Goal: Check status

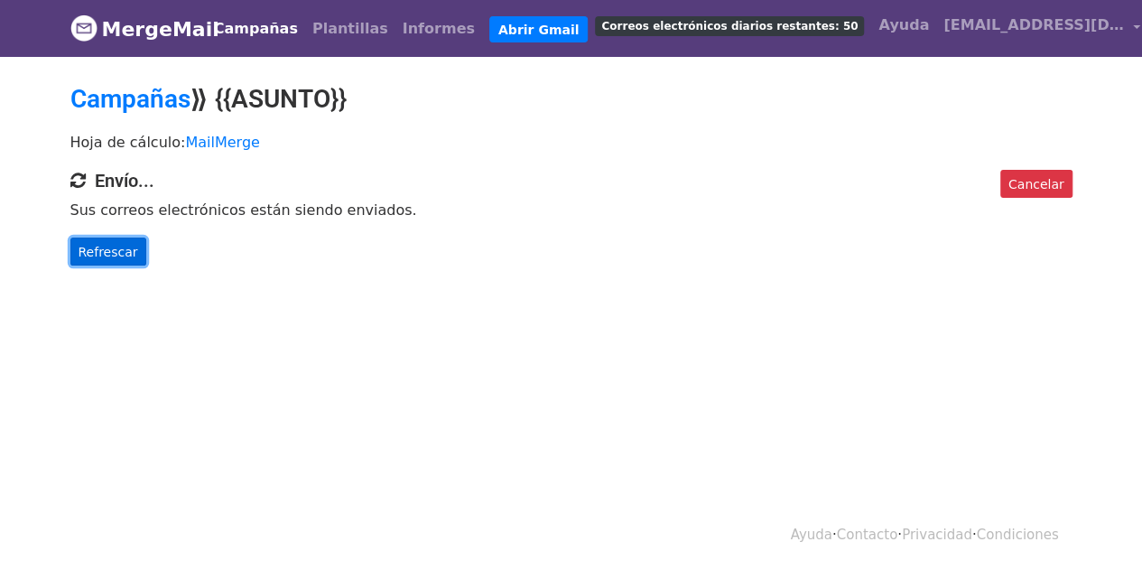
click at [112, 254] on font "Refrescar" at bounding box center [109, 251] width 60 height 14
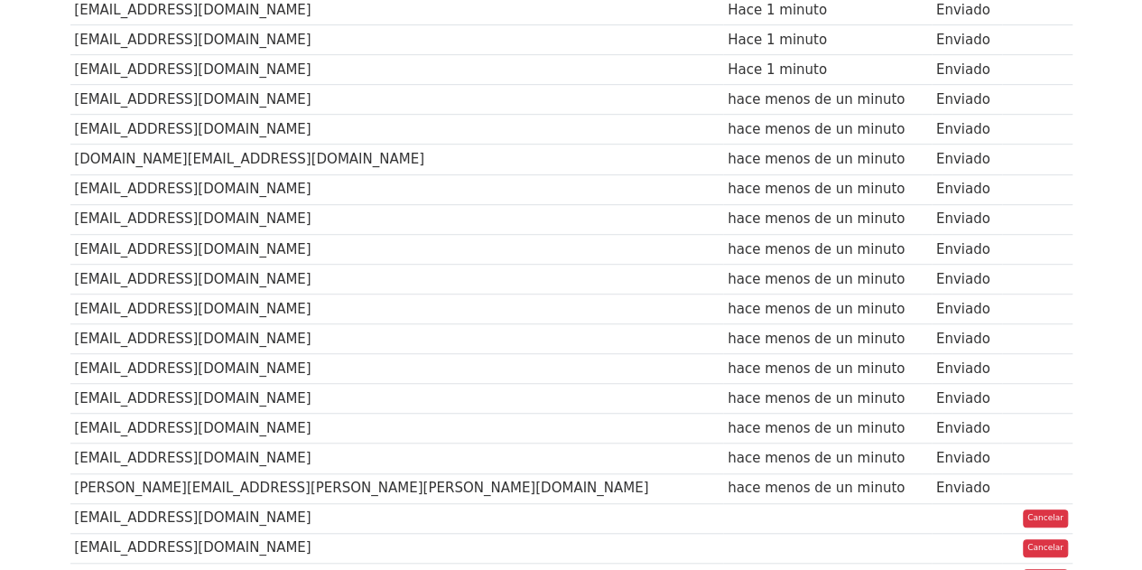
scroll to position [361, 0]
